Goal: Information Seeking & Learning: Learn about a topic

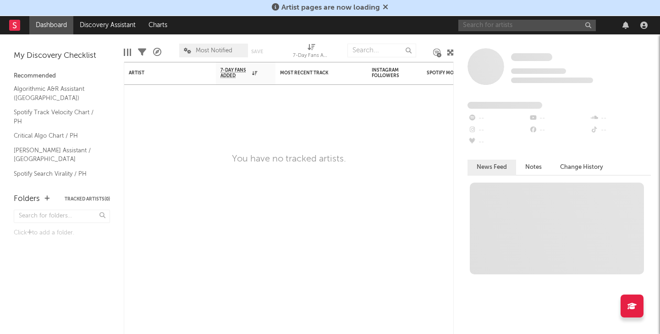
click at [498, 25] on input "text" at bounding box center [528, 25] width 138 height 11
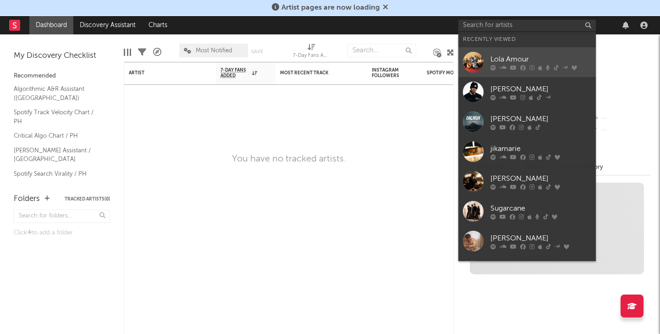
click at [509, 51] on link "Lola Amour" at bounding box center [528, 62] width 138 height 30
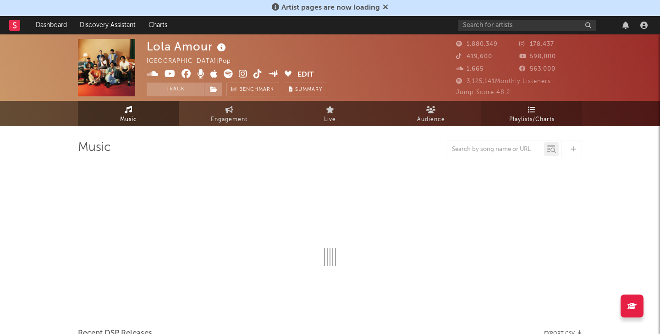
click at [530, 116] on span "Playlists/Charts" at bounding box center [531, 119] width 45 height 11
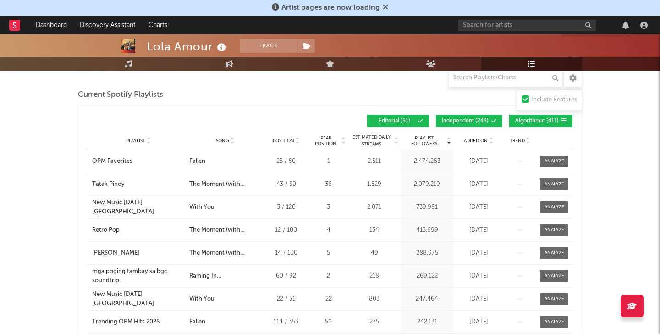
scroll to position [269, 0]
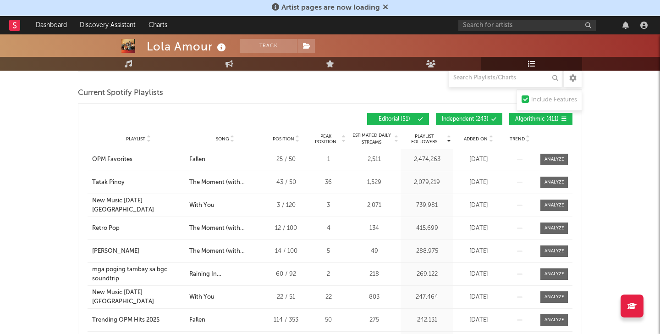
click at [476, 120] on span at bounding box center [474, 119] width 1 height 6
click at [537, 123] on button "Algorithmic ( 411 )" at bounding box center [540, 119] width 63 height 12
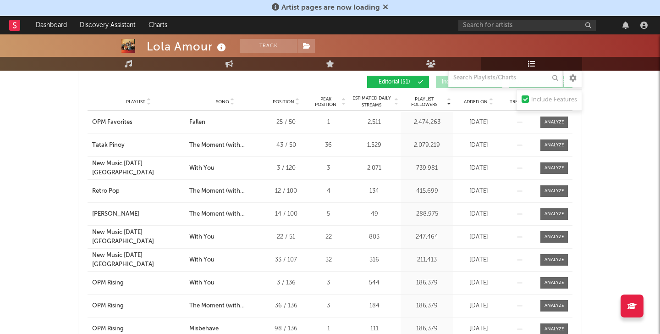
scroll to position [289, 0]
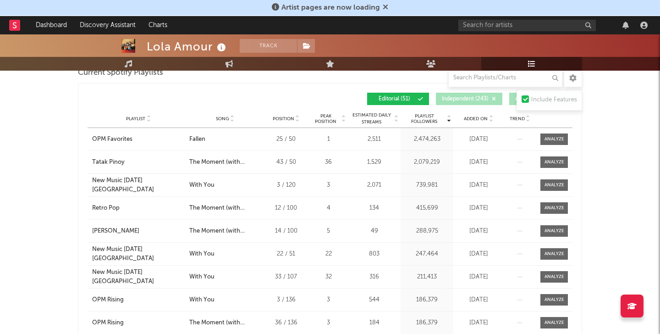
click at [234, 119] on icon at bounding box center [232, 121] width 5 height 4
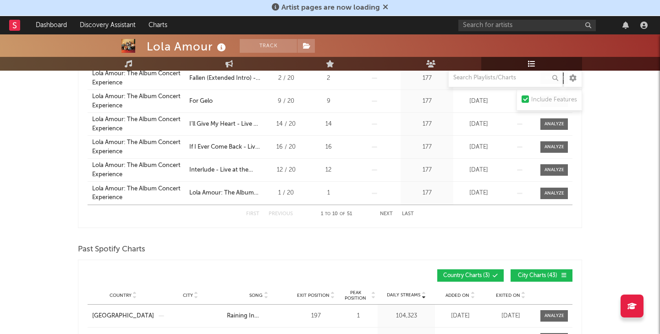
scroll to position [439, 0]
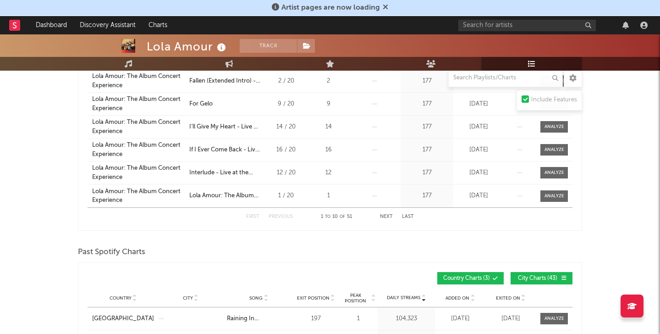
click at [402, 218] on button "Last" at bounding box center [408, 216] width 12 height 5
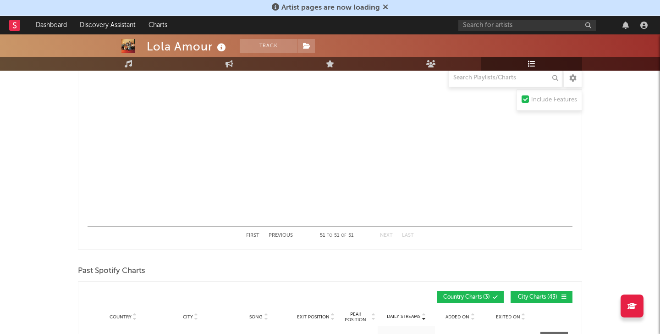
scroll to position [421, 0]
click at [287, 231] on div "First Previous 51 to 51 of 51 Next Last" at bounding box center [330, 234] width 168 height 18
click at [284, 231] on div "First Previous 51 to 51 of 51 Next Last" at bounding box center [330, 234] width 168 height 18
click at [282, 236] on button "Previous" at bounding box center [281, 234] width 24 height 5
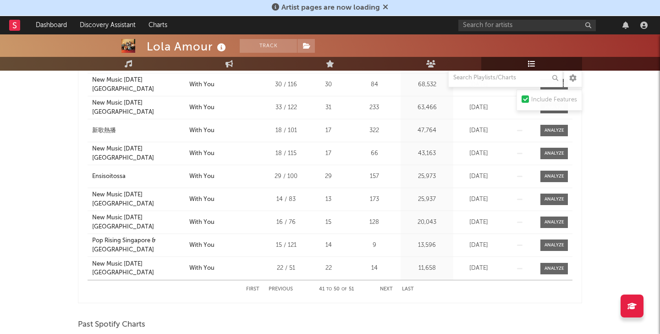
scroll to position [383, 0]
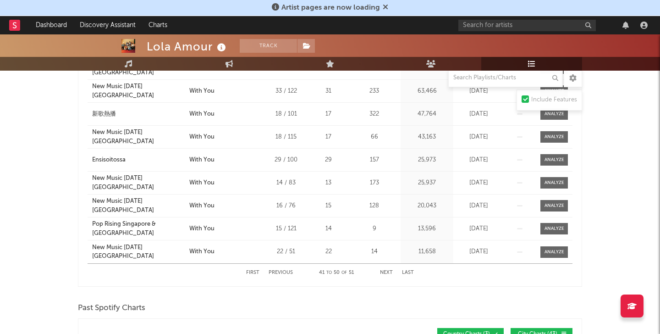
click at [286, 272] on button "Previous" at bounding box center [281, 272] width 24 height 5
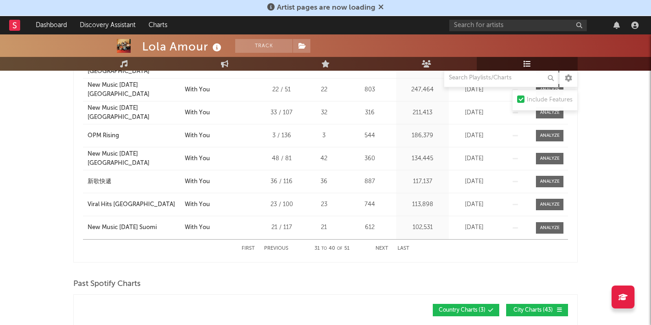
scroll to position [412, 0]
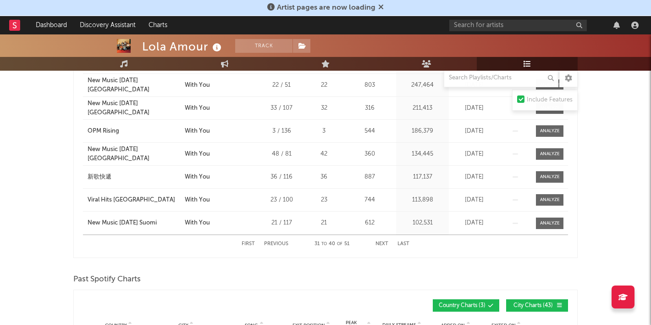
click at [404, 242] on button "Last" at bounding box center [404, 243] width 12 height 5
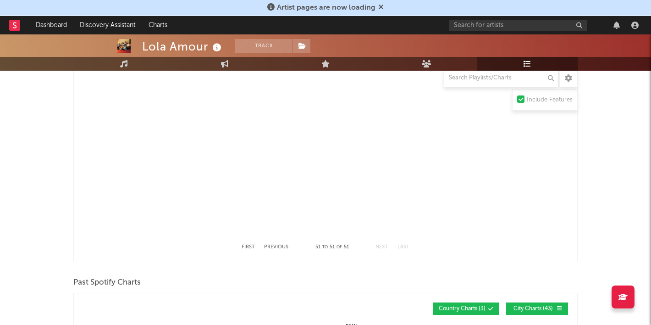
scroll to position [434, 0]
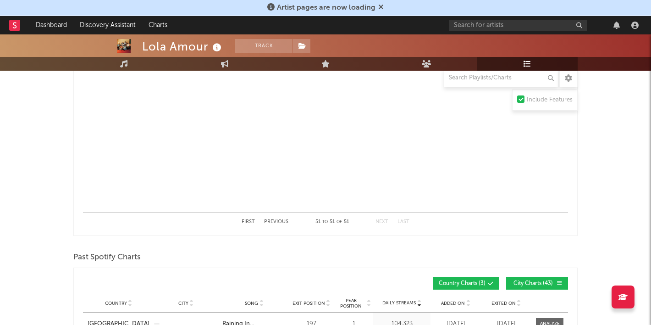
click at [283, 223] on button "Previous" at bounding box center [276, 221] width 24 height 5
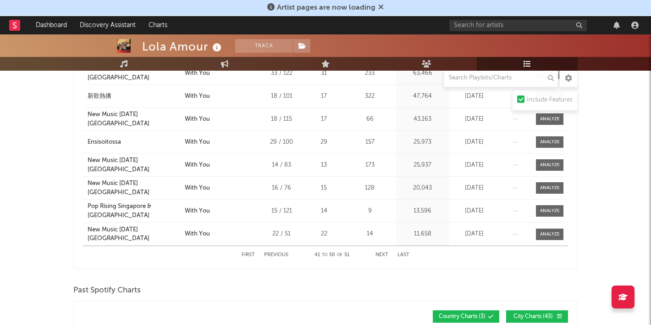
scroll to position [427, 0]
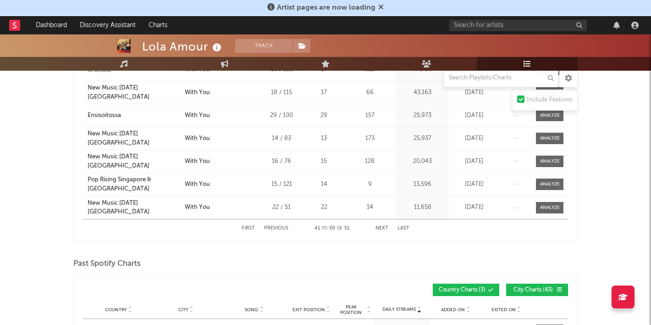
click at [281, 227] on button "Previous" at bounding box center [276, 228] width 24 height 5
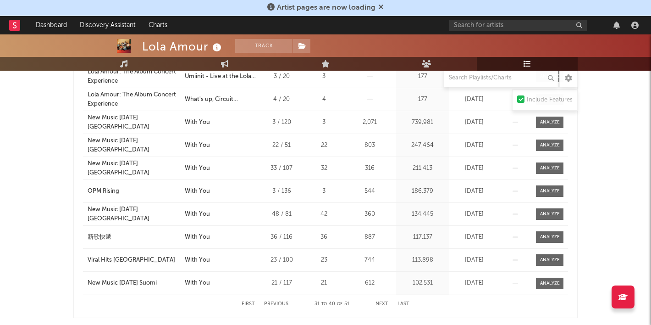
scroll to position [352, 0]
click at [382, 303] on button "Next" at bounding box center [382, 303] width 13 height 5
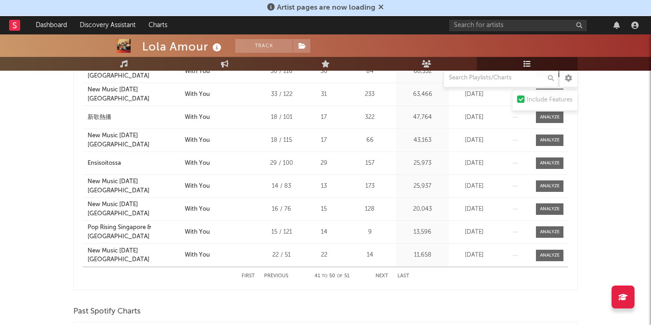
scroll to position [385, 0]
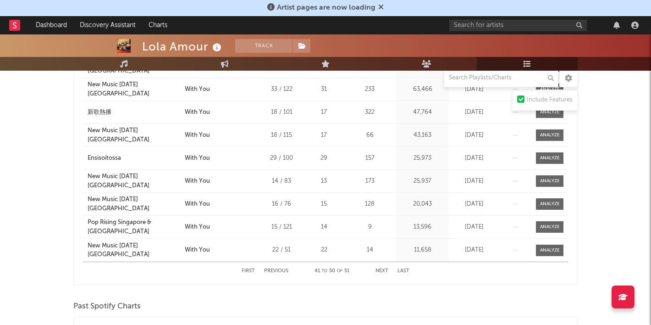
click at [279, 272] on button "Previous" at bounding box center [276, 270] width 24 height 5
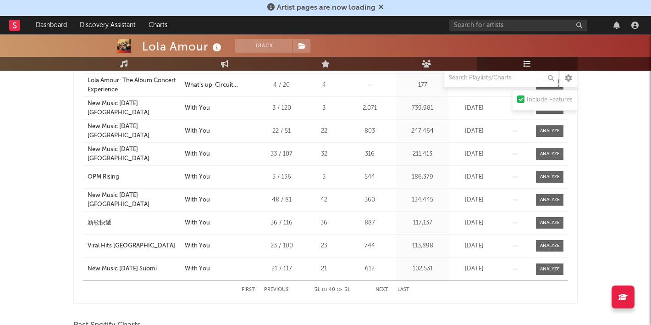
scroll to position [368, 0]
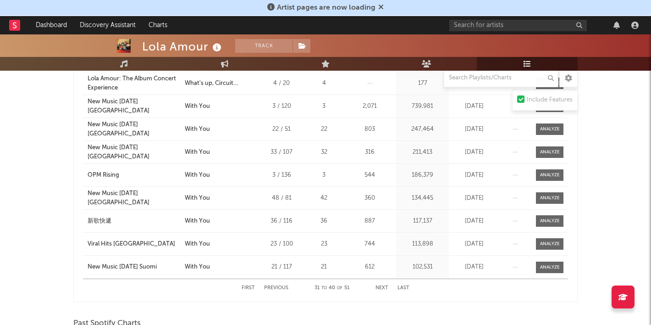
click at [382, 290] on div "First Previous 31 to 40 of 51 Next Last" at bounding box center [326, 288] width 168 height 18
click at [382, 288] on button "Next" at bounding box center [382, 287] width 13 height 5
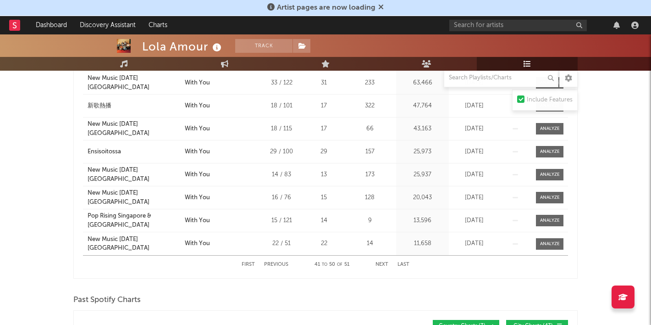
scroll to position [393, 0]
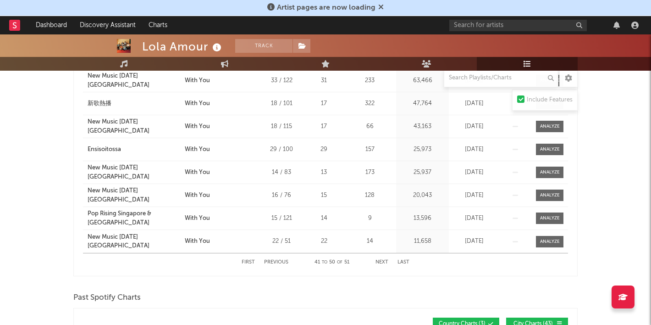
click at [276, 260] on button "Previous" at bounding box center [276, 262] width 24 height 5
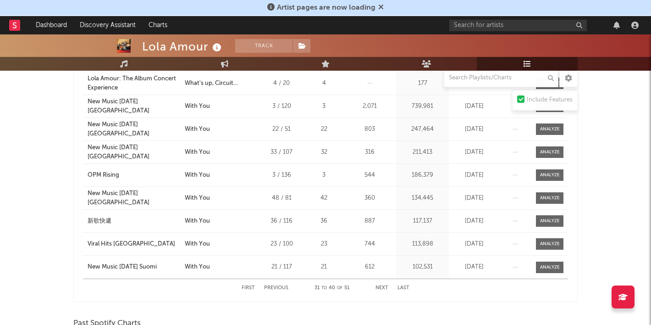
scroll to position [381, 0]
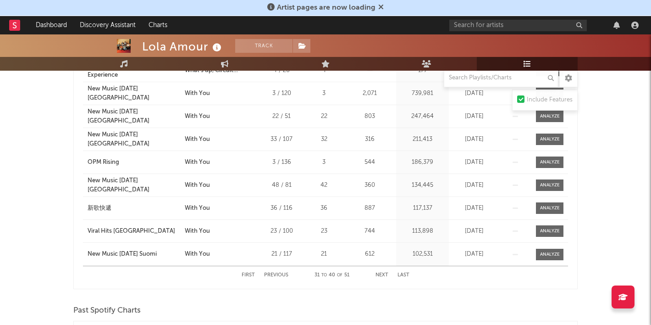
click at [380, 272] on button "Next" at bounding box center [382, 274] width 13 height 5
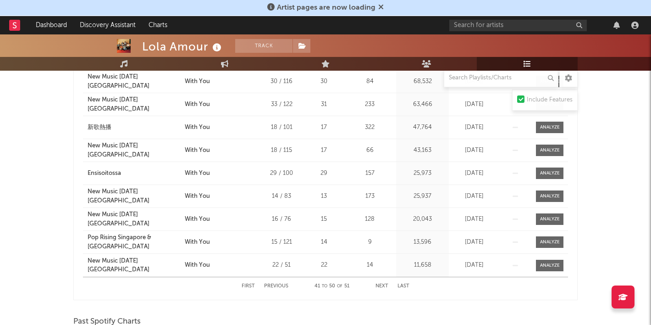
scroll to position [372, 0]
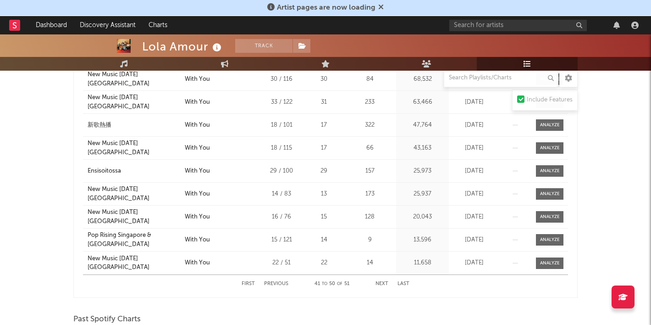
click at [382, 281] on div "First Previous 41 to 50 of 51 Next Last" at bounding box center [326, 284] width 168 height 18
click at [381, 283] on button "Next" at bounding box center [382, 283] width 13 height 5
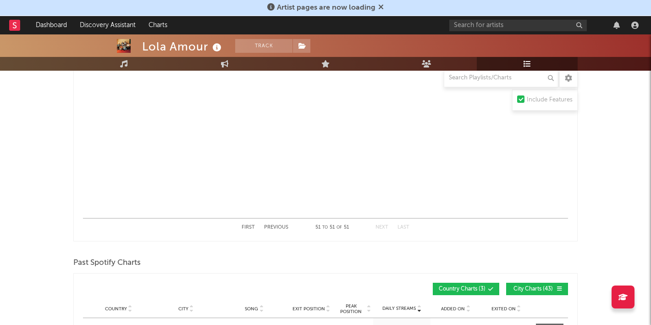
scroll to position [429, 0]
click at [277, 225] on button "Previous" at bounding box center [276, 226] width 24 height 5
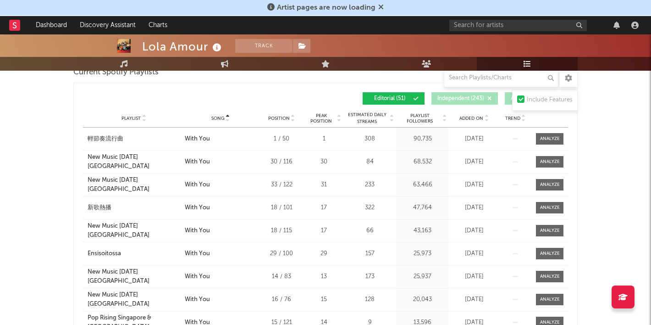
scroll to position [295, 0]
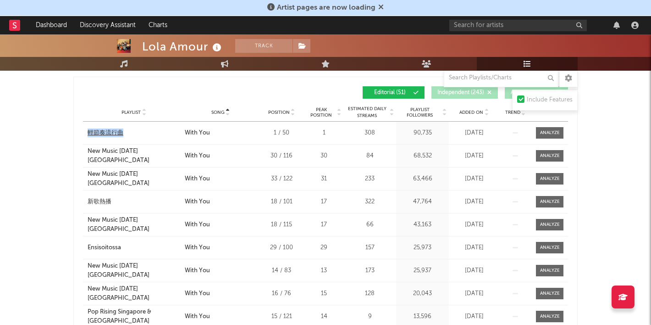
copy div "輕節奏流行曲"
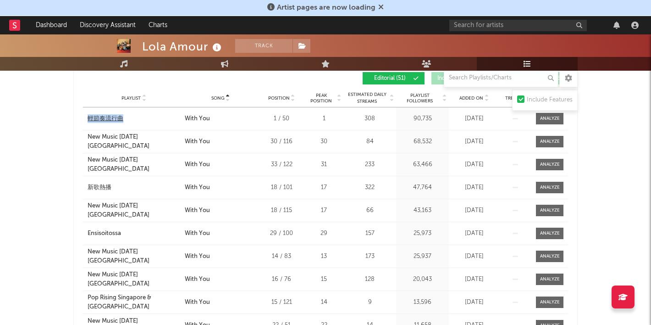
scroll to position [314, 0]
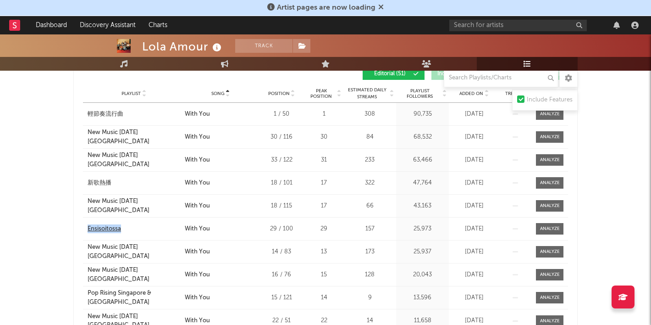
copy div "Ensisoitossa"
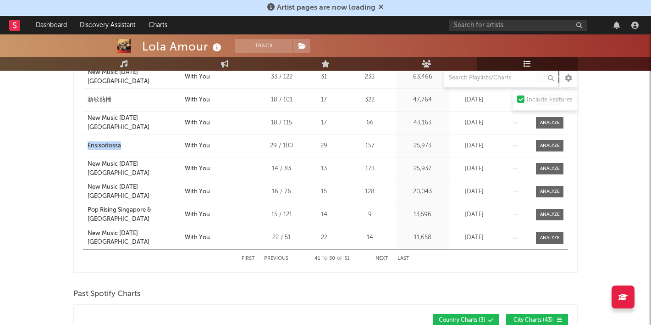
scroll to position [404, 0]
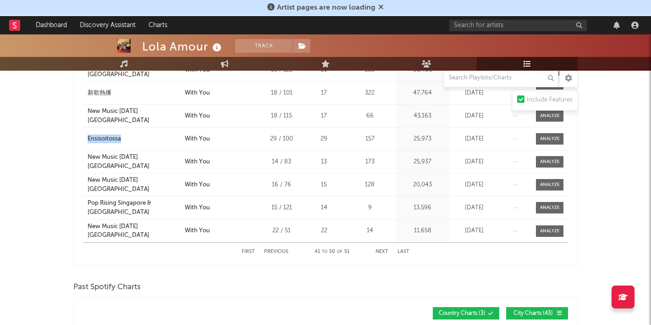
click at [278, 249] on button "Previous" at bounding box center [276, 251] width 24 height 5
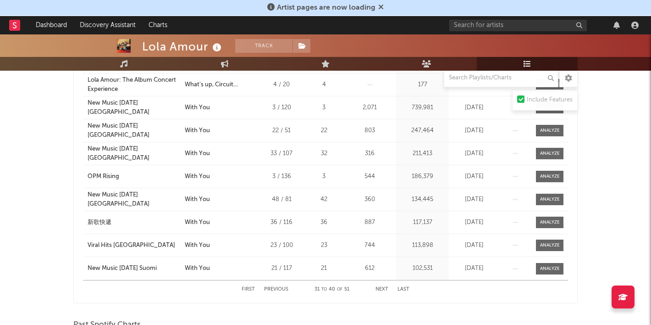
scroll to position [382, 0]
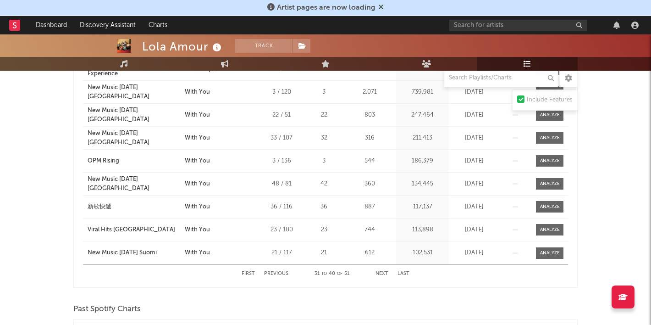
click at [382, 270] on div "First Previous 31 to 40 of 51 Next Last" at bounding box center [326, 274] width 168 height 18
click at [382, 274] on button "Next" at bounding box center [382, 273] width 13 height 5
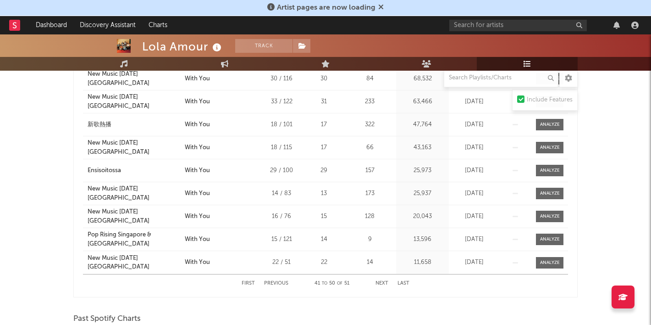
scroll to position [373, 0]
click at [384, 282] on button "Next" at bounding box center [382, 282] width 13 height 5
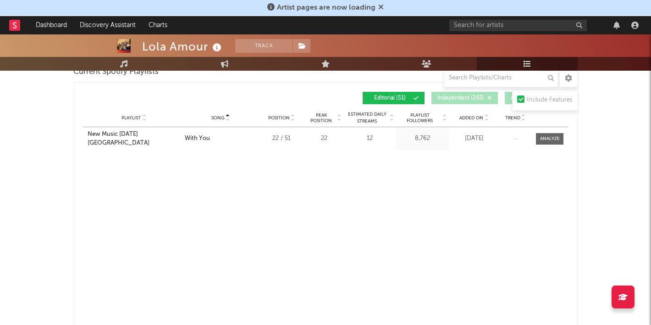
scroll to position [299, 0]
